Goal: Task Accomplishment & Management: Use online tool/utility

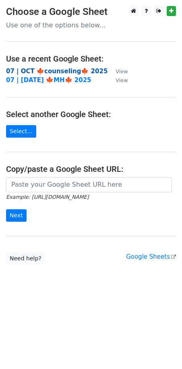
click at [44, 71] on strong "07 | OCT 🍁counseling🍁 2025" at bounding box center [56, 71] width 101 height 7
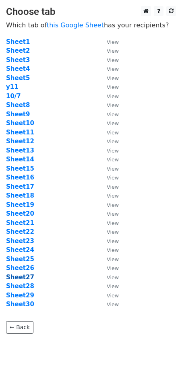
click at [19, 280] on strong "Sheet27" at bounding box center [20, 277] width 28 height 7
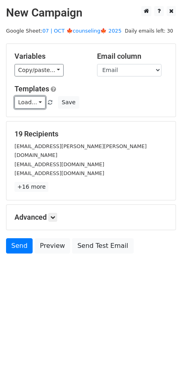
click at [35, 101] on link "Load..." at bounding box center [29, 102] width 31 height 12
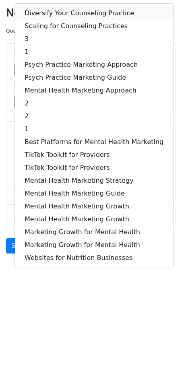
click at [60, 14] on link "Diversify Your Counseling Practice" at bounding box center [94, 13] width 158 height 13
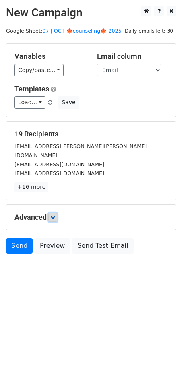
click at [55, 215] on icon at bounding box center [52, 217] width 5 height 5
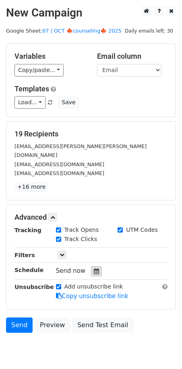
click at [94, 268] on icon at bounding box center [96, 271] width 5 height 6
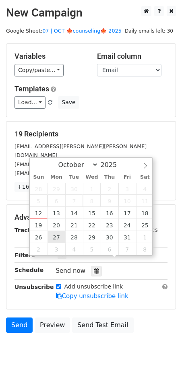
type input "2025-10-27 12:00"
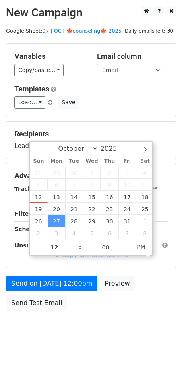
click at [53, 272] on form "Variables Copy/paste... {{Name}} {{Email}} Email column Name Email Templates Lo…" at bounding box center [91, 178] width 170 height 271
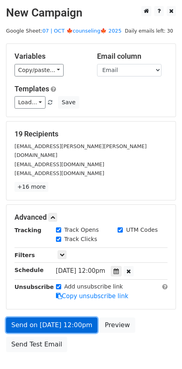
click at [49, 285] on form "Variables Copy/paste... {{Name}} {{Email}} Email column Name Email Templates Lo…" at bounding box center [91, 199] width 170 height 313
click at [56, 317] on link "Send on Oct 27 at 12:00pm" at bounding box center [51, 324] width 91 height 15
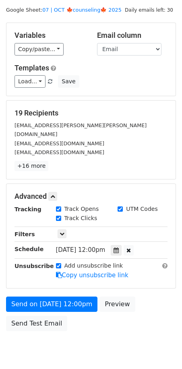
scroll to position [21, 0]
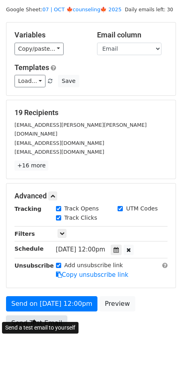
click at [47, 315] on link "Send Test Email" at bounding box center [36, 322] width 61 height 15
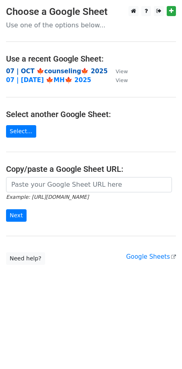
click at [55, 71] on strong "07 | OCT 🍁counseling🍁 2025" at bounding box center [56, 71] width 101 height 7
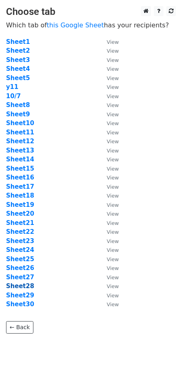
click at [29, 286] on strong "Sheet28" at bounding box center [20, 285] width 28 height 7
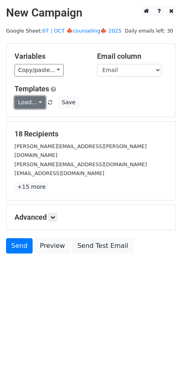
click at [21, 106] on link "Load..." at bounding box center [29, 102] width 31 height 12
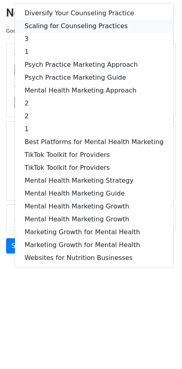
click at [70, 30] on link "Scaling for Counseling Practices" at bounding box center [94, 26] width 158 height 13
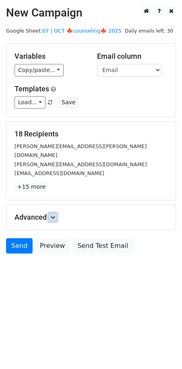
click at [54, 215] on icon at bounding box center [52, 217] width 5 height 5
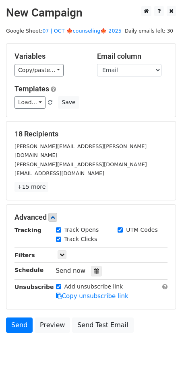
click at [98, 265] on div "Send now" at bounding box center [103, 270] width 95 height 11
click at [94, 268] on icon at bounding box center [96, 271] width 5 height 6
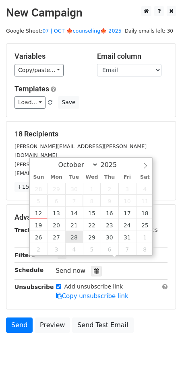
type input "2025-10-28 12:00"
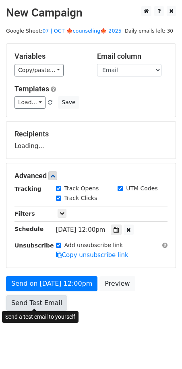
click at [46, 296] on link "Send Test Email" at bounding box center [36, 302] width 61 height 15
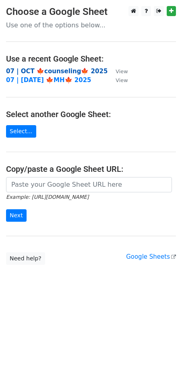
click at [66, 72] on strong "07 | OCT 🍁counseling🍁 2025" at bounding box center [56, 71] width 101 height 7
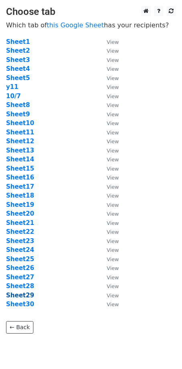
click at [20, 295] on strong "Sheet29" at bounding box center [20, 295] width 28 height 7
click at [25, 298] on strong "Sheet29" at bounding box center [20, 295] width 28 height 7
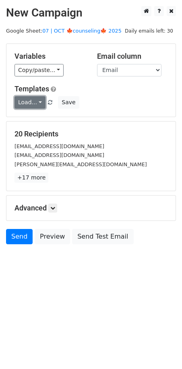
click at [31, 103] on link "Load..." at bounding box center [29, 102] width 31 height 12
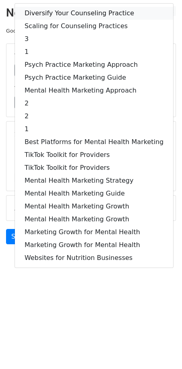
click at [57, 14] on link "Diversify Your Counseling Practice" at bounding box center [94, 13] width 158 height 13
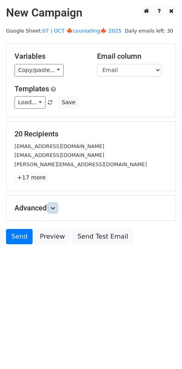
click at [53, 206] on icon at bounding box center [52, 208] width 5 height 5
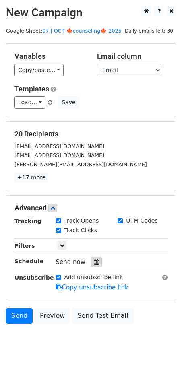
click at [94, 262] on icon at bounding box center [96, 262] width 5 height 6
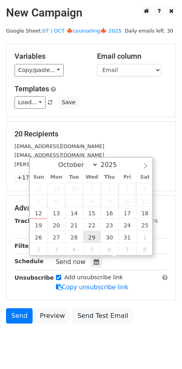
type input "2025-10-29 12:00"
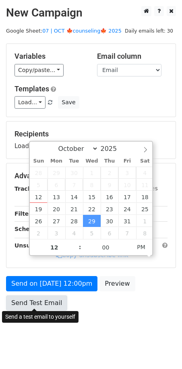
click at [33, 305] on link "Send Test Email" at bounding box center [36, 302] width 61 height 15
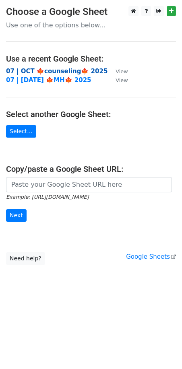
click at [56, 70] on strong "07 | OCT 🍁counseling🍁 2025" at bounding box center [56, 71] width 101 height 7
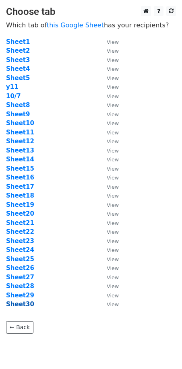
click at [23, 306] on strong "Sheet30" at bounding box center [20, 303] width 28 height 7
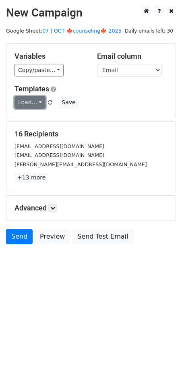
click at [33, 103] on link "Load..." at bounding box center [29, 102] width 31 height 12
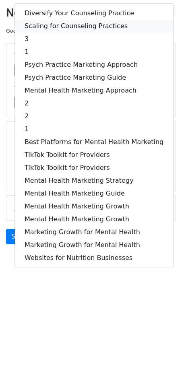
drag, startPoint x: 85, startPoint y: 22, endPoint x: 75, endPoint y: 169, distance: 147.6
click at [85, 22] on link "Scaling for Counseling Practices" at bounding box center [94, 26] width 158 height 13
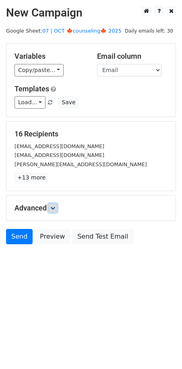
click at [54, 208] on icon at bounding box center [52, 208] width 5 height 5
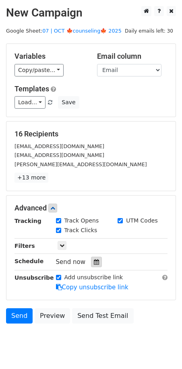
click at [94, 259] on icon at bounding box center [96, 262] width 5 height 6
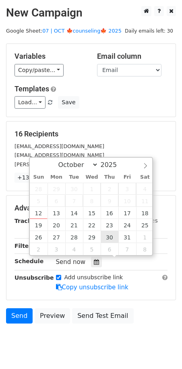
type input "2025-10-30 12:00"
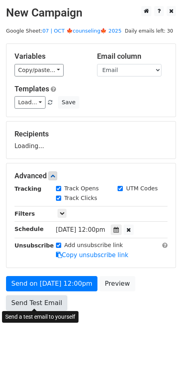
click at [41, 306] on link "Send Test Email" at bounding box center [36, 302] width 61 height 15
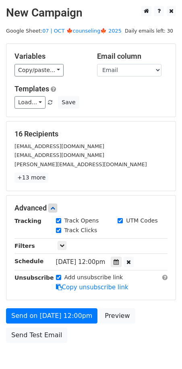
click at [60, 35] on main "New Campaign Daily emails left: 30 Google Sheet: 07 | OCT 🍁counseling🍁 2025 Var…" at bounding box center [91, 176] width 182 height 341
click at [88, 30] on link "07 | OCT 🍁counseling🍁 2025" at bounding box center [81, 31] width 79 height 6
click at [22, 97] on link "Load..." at bounding box center [29, 102] width 31 height 12
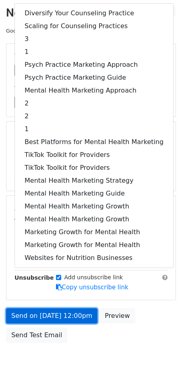
click at [51, 317] on link "Send on Oct 30 at 12:00pm" at bounding box center [51, 315] width 91 height 15
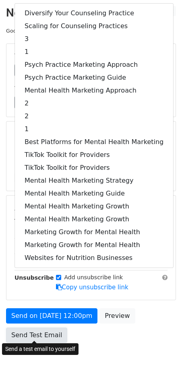
click at [41, 335] on link "Send Test Email" at bounding box center [36, 334] width 61 height 15
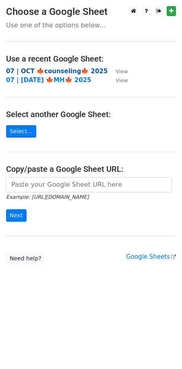
click at [52, 69] on strong "07 | OCT 🍁counseling🍁 2025" at bounding box center [56, 71] width 101 height 7
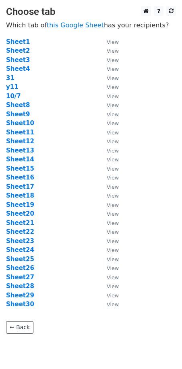
click at [14, 76] on td "31" at bounding box center [52, 78] width 93 height 9
click at [10, 77] on strong "31" at bounding box center [10, 77] width 8 height 7
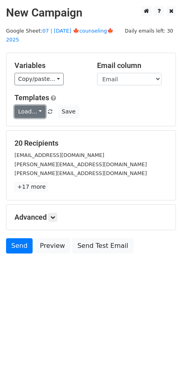
click at [25, 105] on link "Load..." at bounding box center [29, 111] width 31 height 12
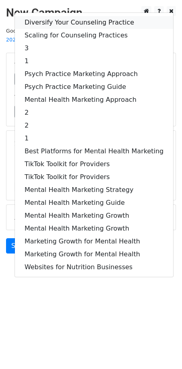
click at [66, 16] on link "Diversify Your Counseling Practice" at bounding box center [94, 22] width 158 height 13
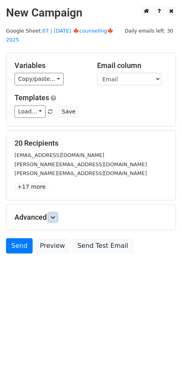
click at [53, 215] on icon at bounding box center [52, 217] width 5 height 5
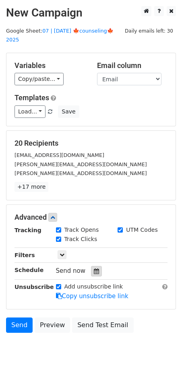
click at [94, 268] on icon at bounding box center [96, 271] width 5 height 6
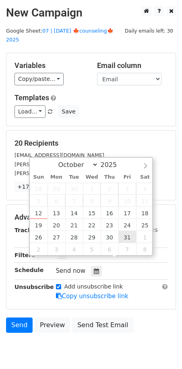
type input "2025-10-31 12:00"
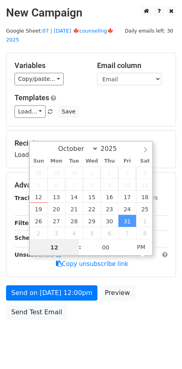
drag, startPoint x: 126, startPoint y: 235, endPoint x: 84, endPoint y: 272, distance: 55.6
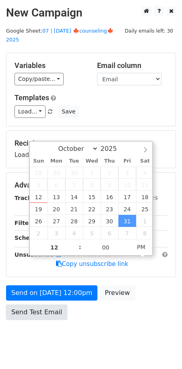
click at [54, 304] on link "Send Test Email" at bounding box center [36, 311] width 61 height 15
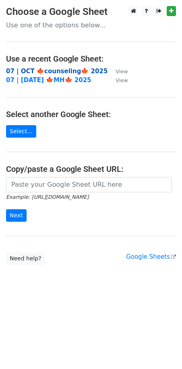
click at [68, 70] on strong "07 | OCT 🍁counseling🍁 2025" at bounding box center [56, 71] width 101 height 7
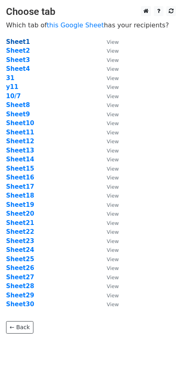
click at [18, 43] on strong "Sheet1" at bounding box center [18, 41] width 24 height 7
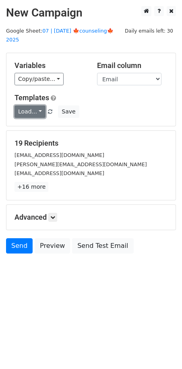
click at [32, 105] on link "Load..." at bounding box center [29, 111] width 31 height 12
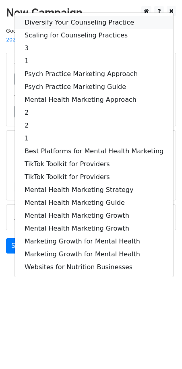
click at [52, 16] on link "Diversify Your Counseling Practice" at bounding box center [94, 22] width 158 height 13
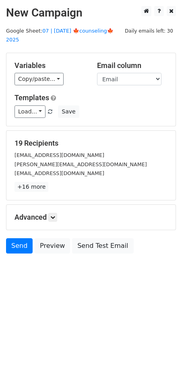
click at [54, 205] on div "Advanced Tracking Track Opens UTM Codes Track Clicks Filters Only include sprea…" at bounding box center [90, 217] width 169 height 25
click at [55, 215] on icon at bounding box center [52, 217] width 5 height 5
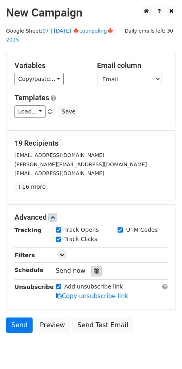
click at [94, 268] on icon at bounding box center [96, 271] width 5 height 6
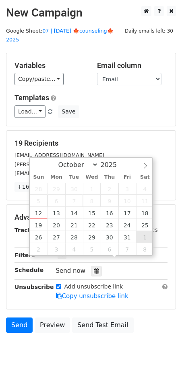
type input "2025-11-01 12:00"
select select "10"
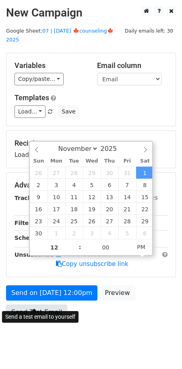
click at [38, 306] on link "Send Test Email" at bounding box center [36, 311] width 61 height 15
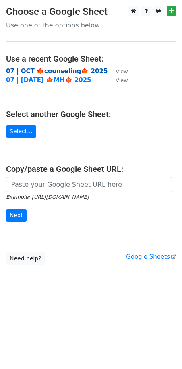
click at [55, 74] on strong "07 | OCT 🍁counseling🍁 2025" at bounding box center [56, 71] width 101 height 7
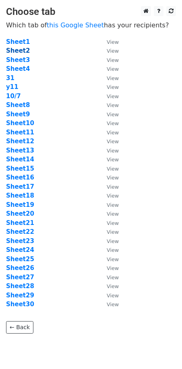
click at [19, 52] on strong "Sheet2" at bounding box center [18, 50] width 24 height 7
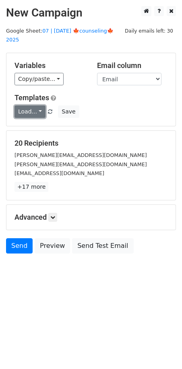
click at [37, 105] on link "Load..." at bounding box center [29, 111] width 31 height 12
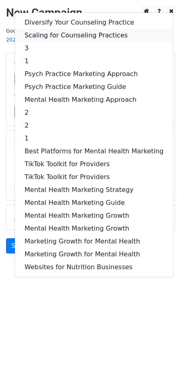
click at [80, 29] on link "Scaling for Counseling Practices" at bounding box center [94, 35] width 158 height 13
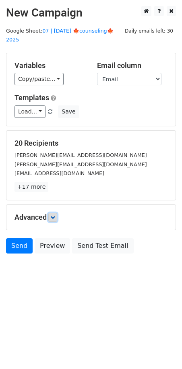
click at [53, 215] on icon at bounding box center [52, 217] width 5 height 5
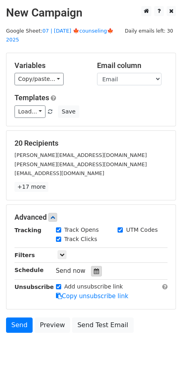
click at [91, 266] on div at bounding box center [96, 271] width 11 height 10
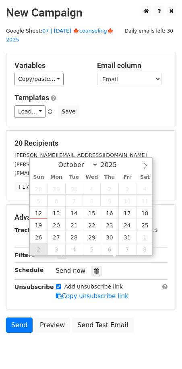
type input "2025-11-02 12:00"
select select "10"
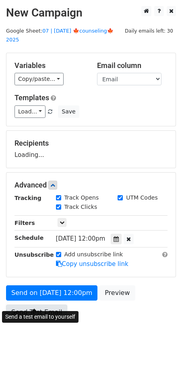
click at [45, 304] on link "Send Test Email" at bounding box center [36, 311] width 61 height 15
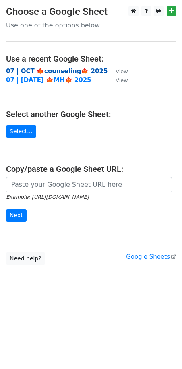
click at [64, 70] on strong "07 | OCT 🍁counseling🍁 2025" at bounding box center [56, 71] width 101 height 7
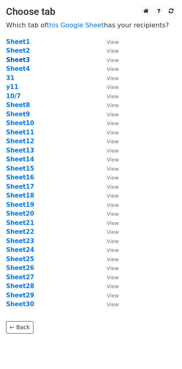
click at [21, 61] on strong "Sheet3" at bounding box center [18, 59] width 24 height 7
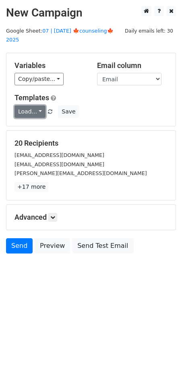
click at [36, 105] on link "Load..." at bounding box center [29, 111] width 31 height 12
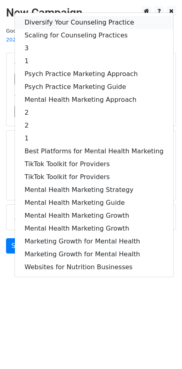
click at [58, 18] on link "Diversify Your Counseling Practice" at bounding box center [94, 22] width 158 height 13
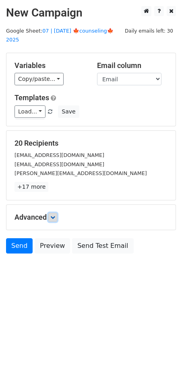
click at [52, 213] on link at bounding box center [52, 217] width 9 height 9
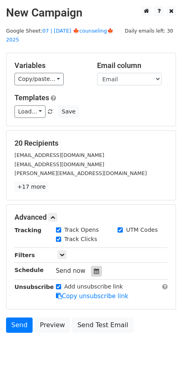
click at [94, 268] on icon at bounding box center [96, 271] width 5 height 6
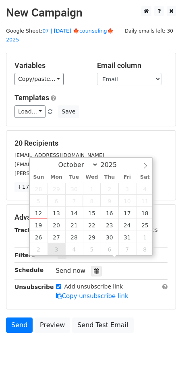
type input "[DATE] 12:00"
select select "10"
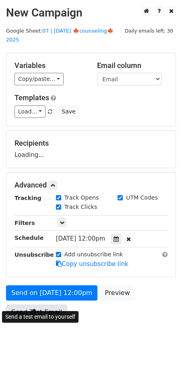
click at [46, 304] on link "Send Test Email" at bounding box center [36, 311] width 61 height 15
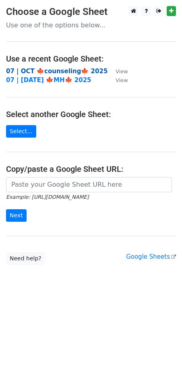
click at [56, 71] on strong "07 | OCT 🍁counseling🍁 2025" at bounding box center [56, 71] width 101 height 7
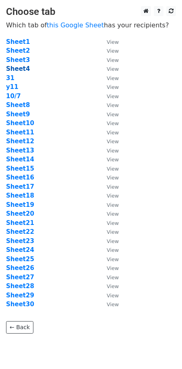
click at [24, 70] on strong "Sheet4" at bounding box center [18, 68] width 24 height 7
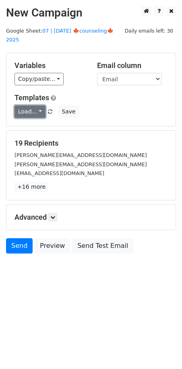
click at [33, 105] on link "Load..." at bounding box center [29, 111] width 31 height 12
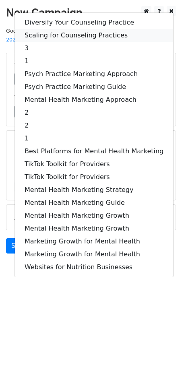
click at [63, 29] on link "Scaling for Counseling Practices" at bounding box center [94, 35] width 158 height 13
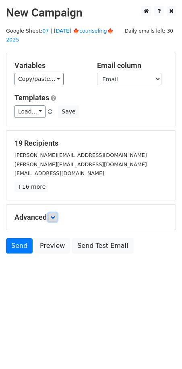
click at [53, 215] on icon at bounding box center [52, 217] width 5 height 5
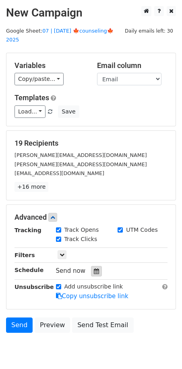
click at [95, 268] on icon at bounding box center [96, 271] width 5 height 6
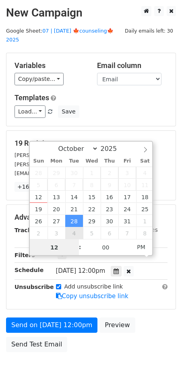
type input "[DATE] 12:00"
select select "10"
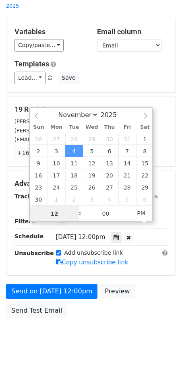
scroll to position [35, 0]
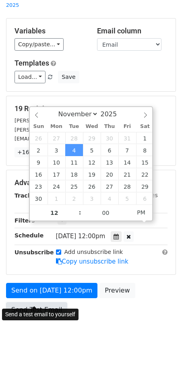
click at [44, 302] on link "Send Test Email" at bounding box center [36, 309] width 61 height 15
